Goal: Information Seeking & Learning: Find specific fact

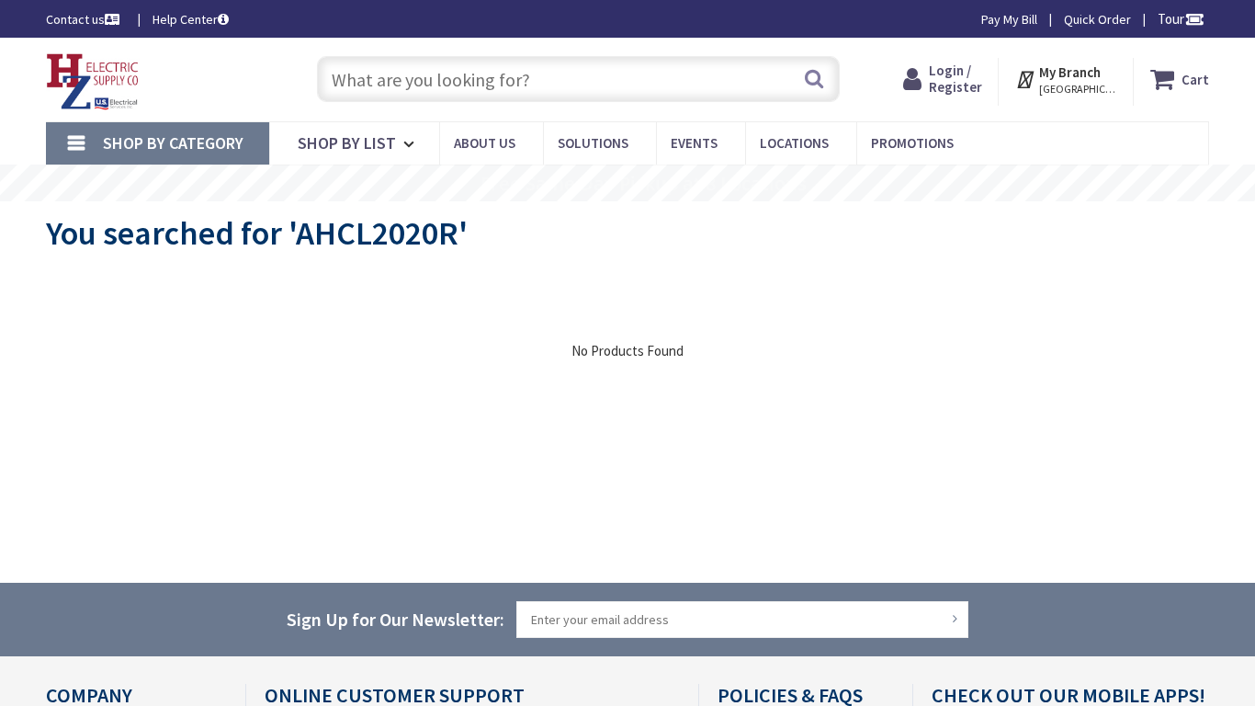
type input "RCTA8473, [STREET_ADDRESS][PERSON_NAME]"
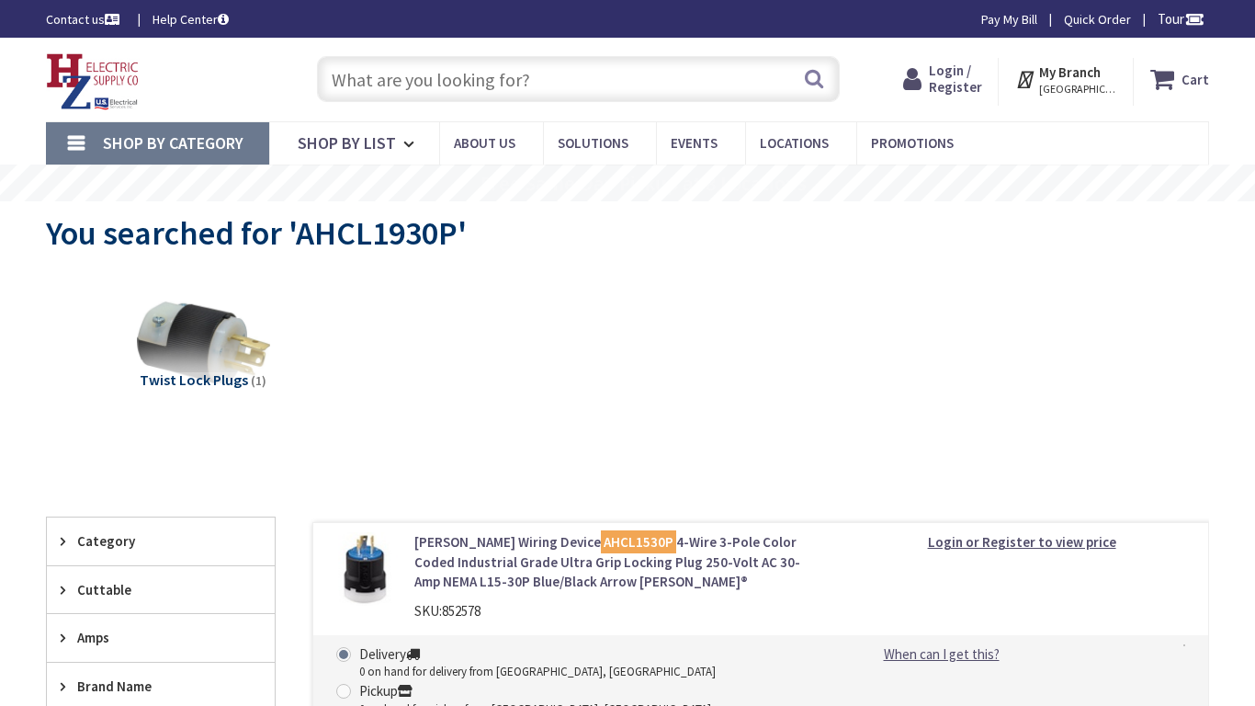
type input "RCTA8473, [STREET_ADDRESS][PERSON_NAME]"
